Goal: Task Accomplishment & Management: Use online tool/utility

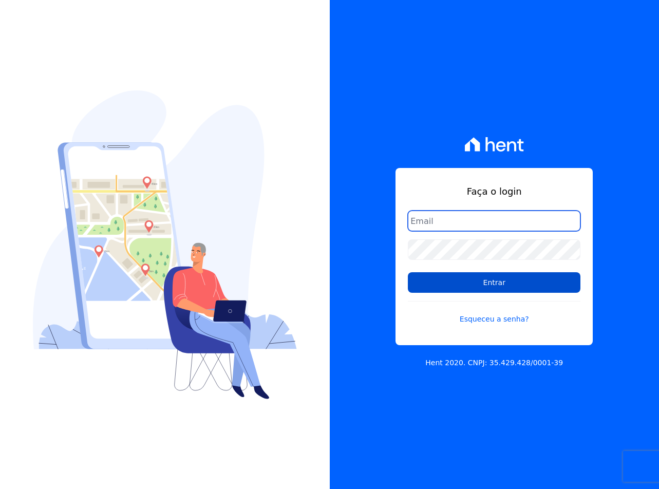
type input "[EMAIL_ADDRESS][DOMAIN_NAME]"
drag, startPoint x: 487, startPoint y: 283, endPoint x: 417, endPoint y: 282, distance: 69.8
click at [487, 283] on input "Entrar" at bounding box center [494, 282] width 172 height 21
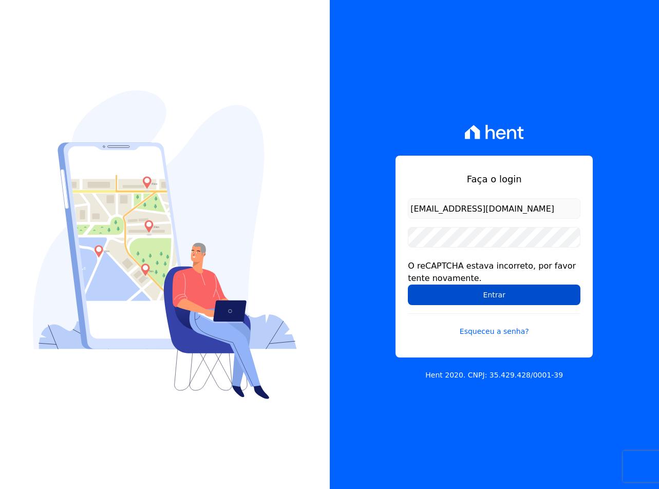
click at [448, 295] on input "Entrar" at bounding box center [494, 294] width 172 height 21
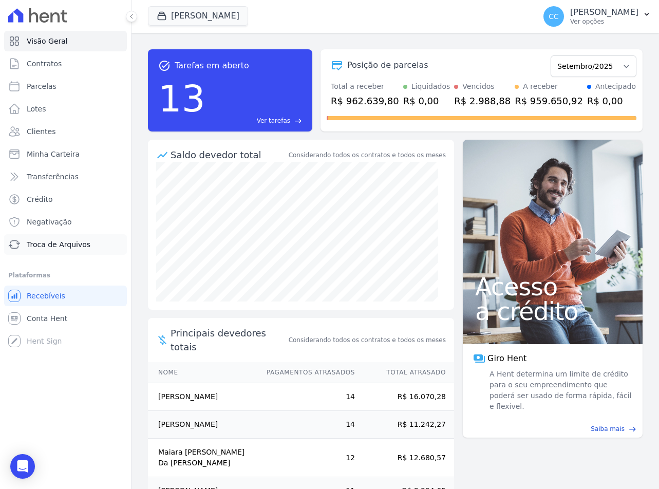
click at [51, 241] on span "Troca de Arquivos" at bounding box center [59, 244] width 64 height 10
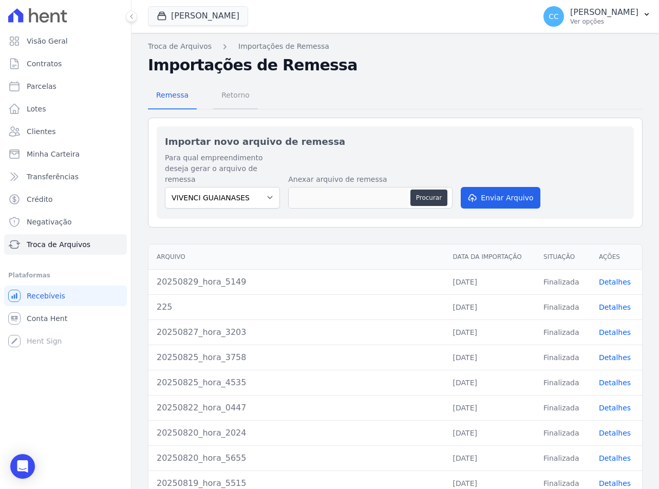
click at [235, 96] on span "Retorno" at bounding box center [235, 95] width 41 height 21
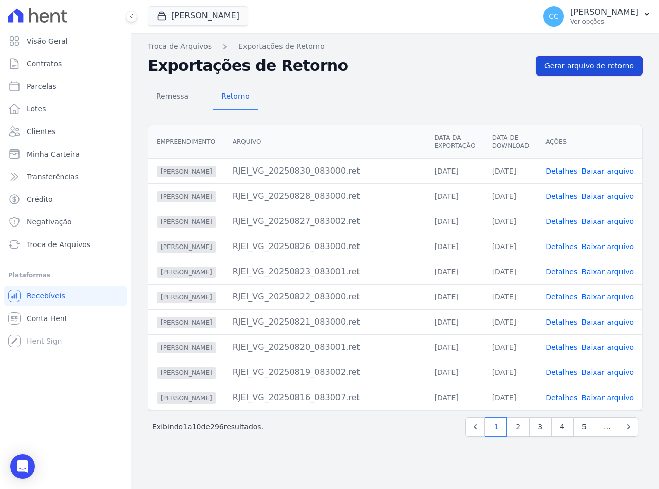
click at [575, 66] on span "Gerar arquivo de retorno" at bounding box center [588, 66] width 89 height 10
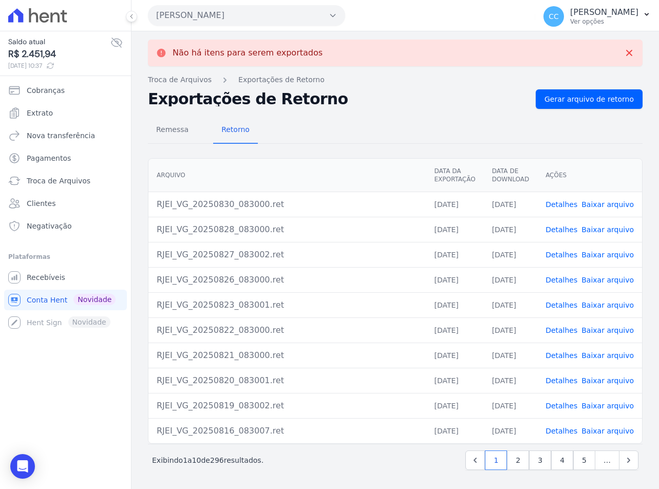
click at [194, 18] on button "Vivenci Guaianases" at bounding box center [246, 15] width 197 height 21
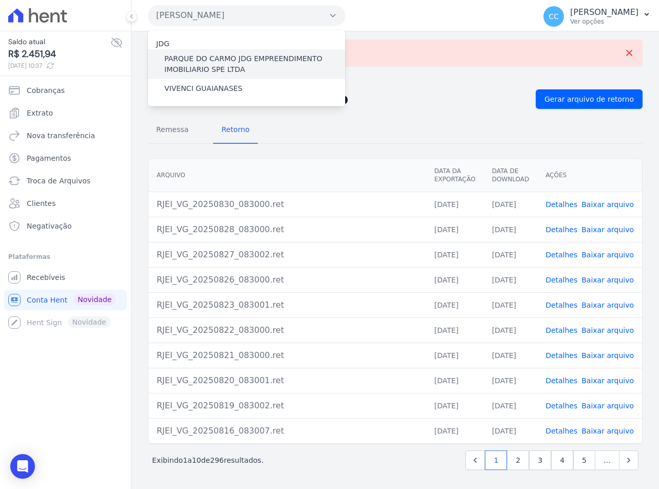
click at [181, 68] on label "PARQUE DO CARMO JDG EMPREENDIMENTO IMOBILIARIO SPE LTDA" at bounding box center [254, 64] width 181 height 22
click at [0, 0] on input "PARQUE DO CARMO JDG EMPREENDIMENTO IMOBILIARIO SPE LTDA" at bounding box center [0, 0] width 0 height 0
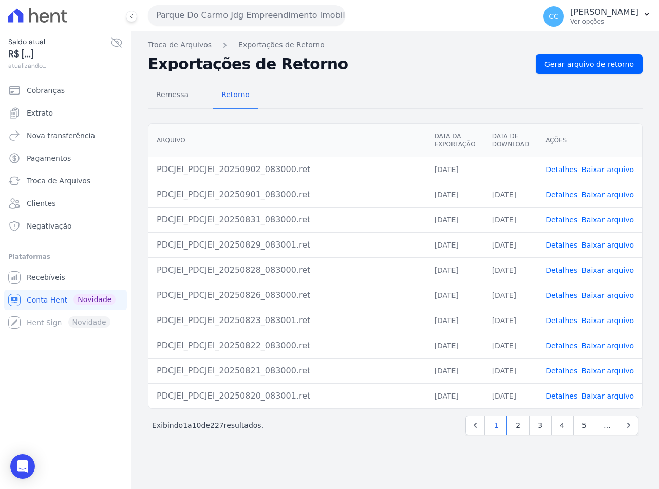
click at [613, 169] on link "Baixar arquivo" at bounding box center [607, 169] width 52 height 8
